Goal: Information Seeking & Learning: Compare options

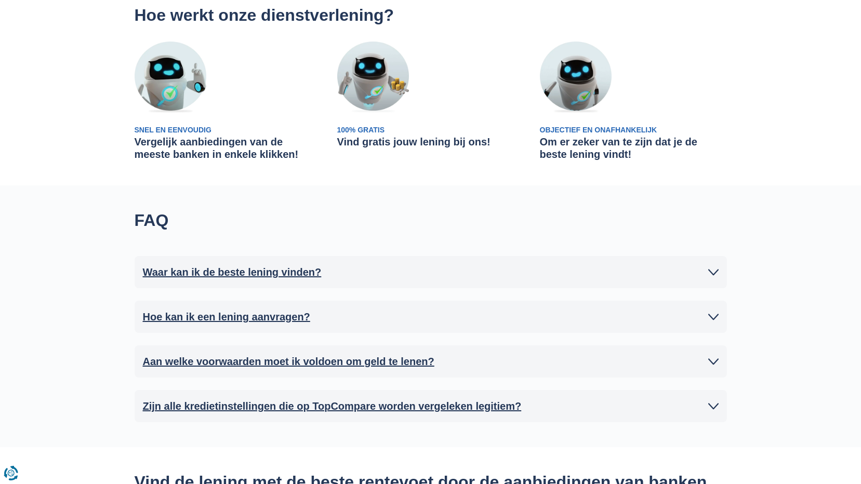
scroll to position [52, 0]
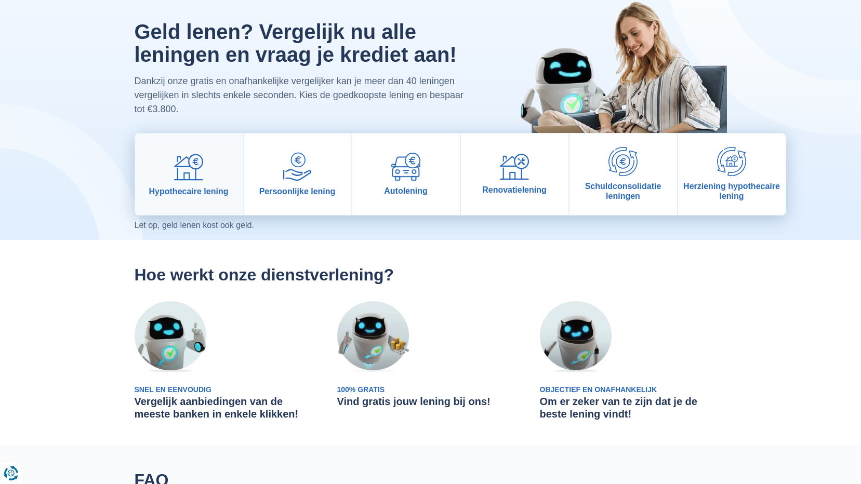
click at [207, 197] on link "Hypothecaire lening" at bounding box center [189, 175] width 108 height 82
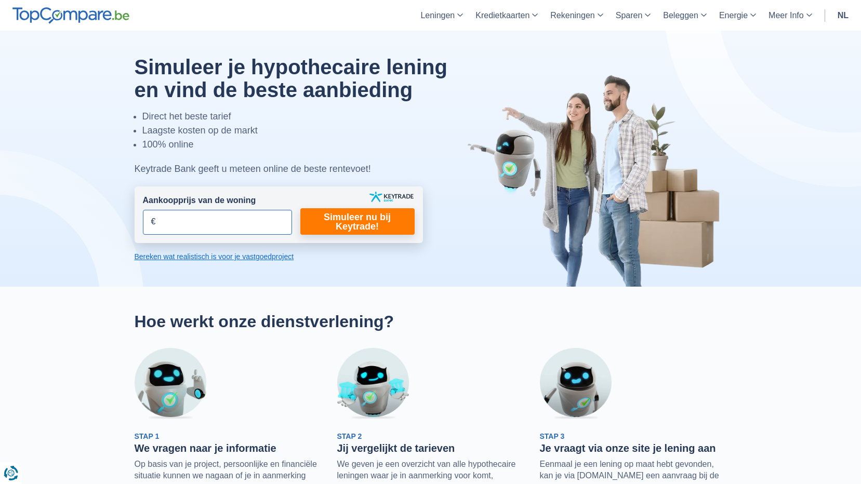
click at [264, 229] on input "Aankoopprijs van de woning" at bounding box center [217, 222] width 149 height 25
type input "700.000"
click at [200, 226] on input "Aankoopprijs van de woning" at bounding box center [217, 222] width 149 height 25
type input "700.000"
click at [373, 221] on link "Simuleer nu bij Keytrade!" at bounding box center [357, 221] width 114 height 27
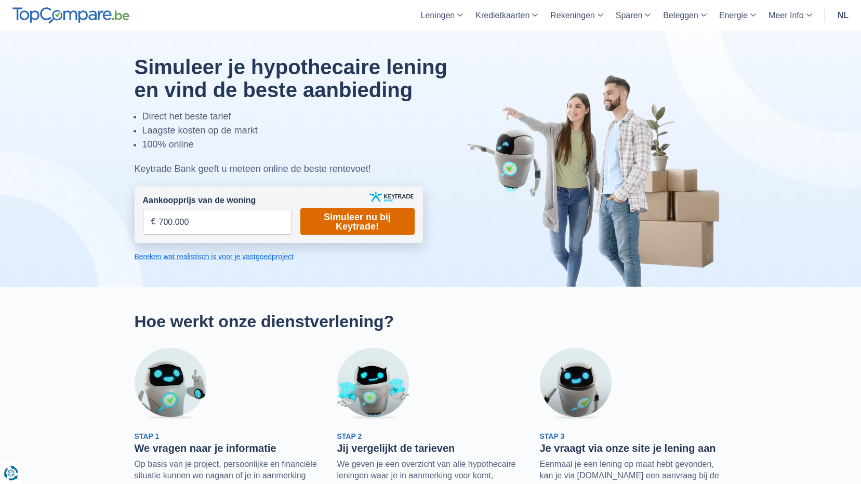
click at [365, 222] on link "Simuleer nu bij Keytrade!" at bounding box center [357, 221] width 114 height 27
click at [341, 218] on link "Simuleer nu bij Keytrade!" at bounding box center [357, 221] width 114 height 27
click at [234, 232] on input "700.000" at bounding box center [217, 222] width 149 height 25
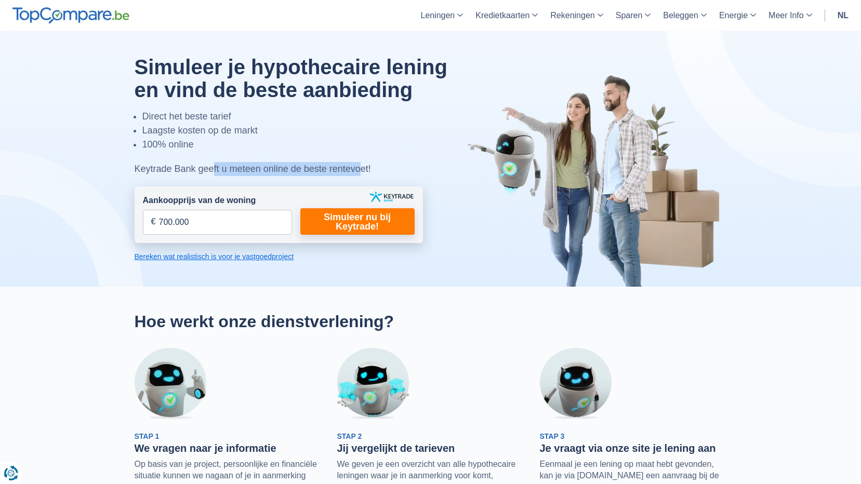
drag, startPoint x: 208, startPoint y: 161, endPoint x: 352, endPoint y: 167, distance: 144.1
click at [352, 167] on div "Simuleer je hypothecaire lening en vind de beste aanbieding Direct het beste ta…" at bounding box center [304, 116] width 339 height 121
drag, startPoint x: 352, startPoint y: 167, endPoint x: 287, endPoint y: 183, distance: 66.9
click at [326, 174] on div "Keytrade Bank geeft u meteen online de beste rentevoet!" at bounding box center [304, 169] width 339 height 14
click at [188, 256] on link "Bereken wat realistisch is voor je vastgoedproject" at bounding box center [279, 257] width 288 height 10
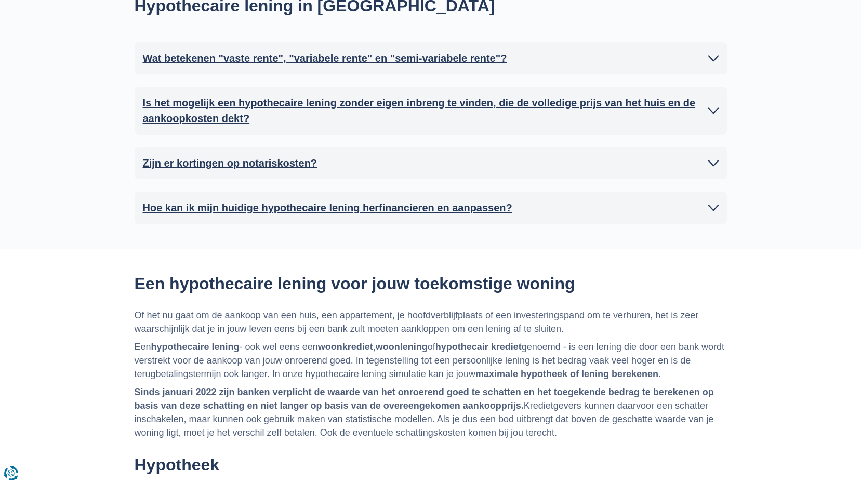
scroll to position [964, 0]
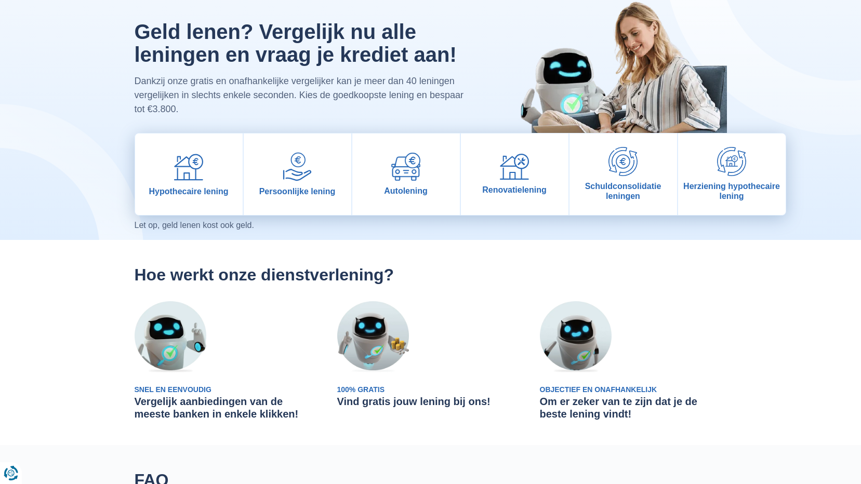
scroll to position [52, 0]
